Goal: Information Seeking & Learning: Learn about a topic

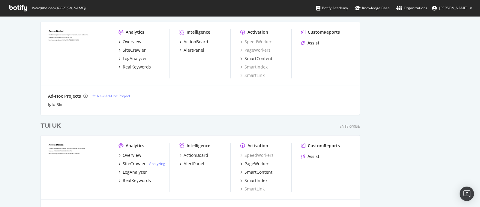
scroll to position [375, 0]
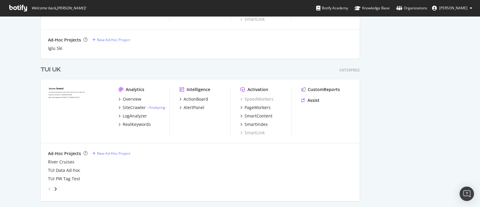
click at [47, 70] on div "TUI UK" at bounding box center [50, 69] width 20 height 9
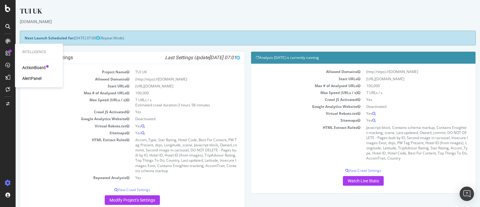
click at [32, 76] on div "AlertPanel" at bounding box center [31, 78] width 19 height 6
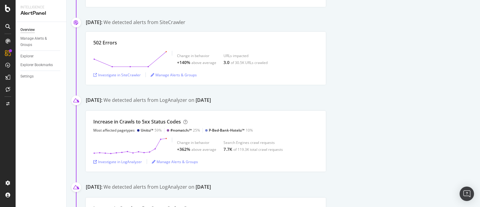
scroll to position [300, 0]
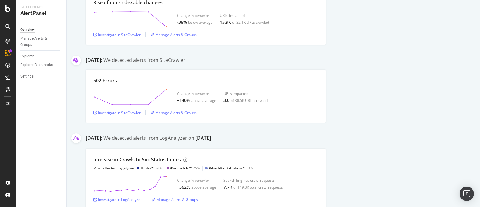
click at [334, 120] on div "502 Errors Change in behavior +140% above average URLs impacted 3.0 of 30.5K UR…" at bounding box center [283, 96] width 394 height 53
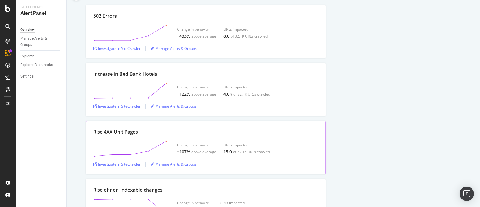
scroll to position [0, 0]
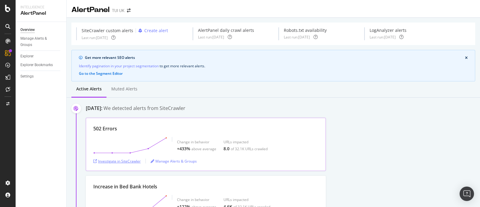
click at [128, 159] on div "Investigate in SiteCrawler" at bounding box center [116, 160] width 47 height 5
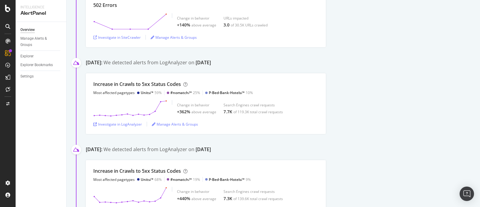
scroll to position [225, 0]
